Goal: Task Accomplishment & Management: Manage account settings

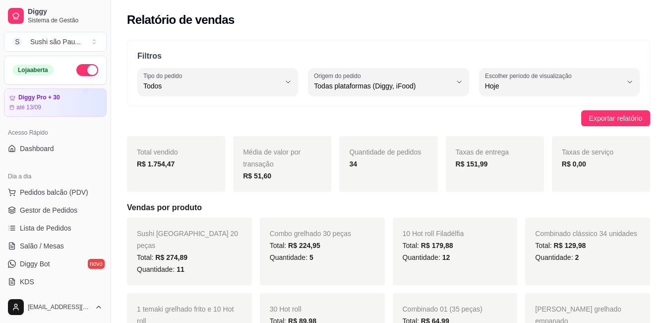
select select "ALL"
select select "0"
click at [52, 207] on span "Gestor de Pedidos" at bounding box center [49, 210] width 58 height 10
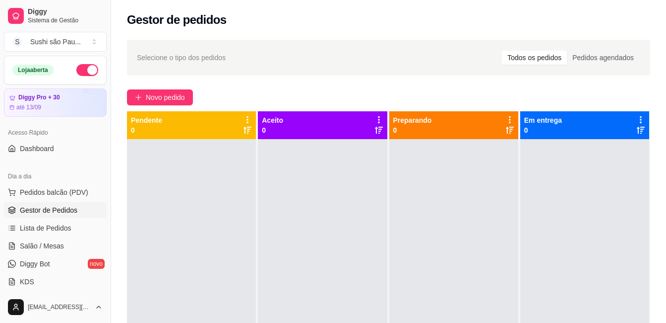
click at [80, 76] on div "Loja aberta" at bounding box center [55, 70] width 102 height 28
click at [80, 70] on button "button" at bounding box center [87, 70] width 22 height 12
click at [195, 223] on div at bounding box center [191, 300] width 129 height 323
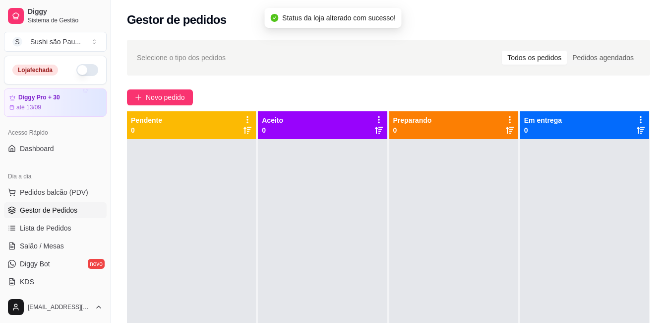
click at [195, 223] on div at bounding box center [191, 300] width 129 height 323
